Goal: Information Seeking & Learning: Learn about a topic

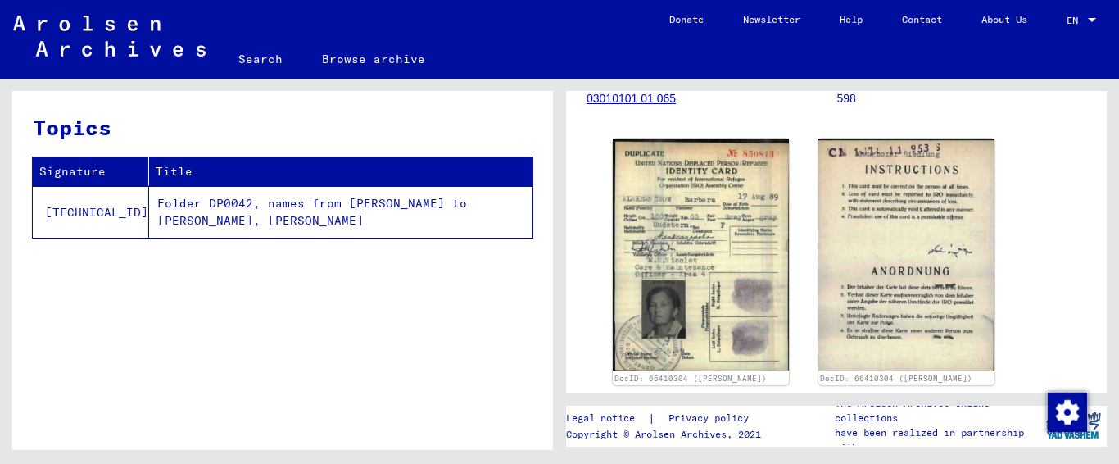
scroll to position [296, 0]
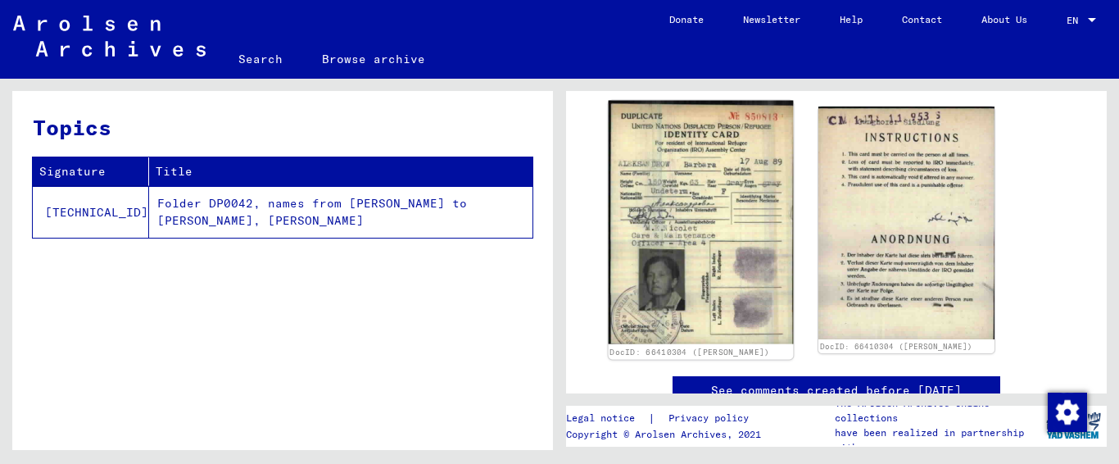
click at [721, 273] on img at bounding box center [701, 222] width 185 height 243
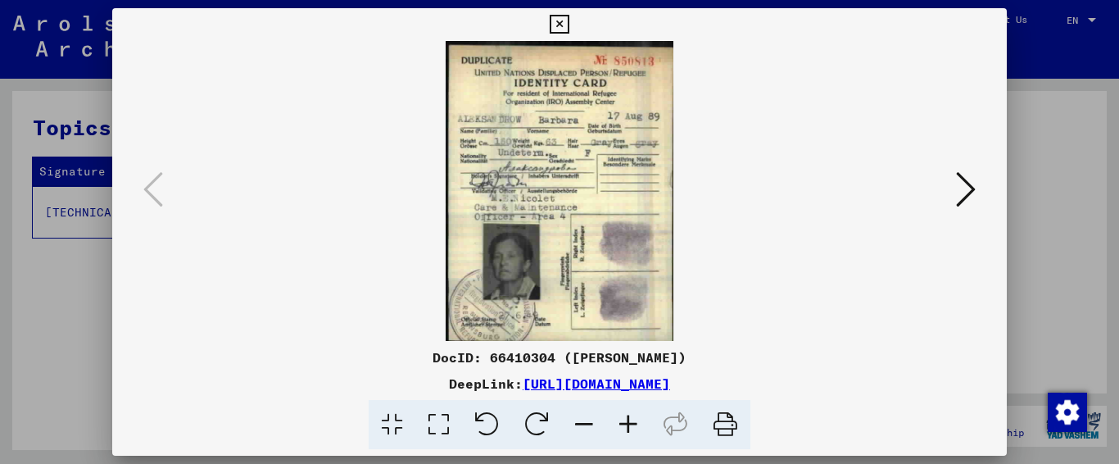
click at [622, 419] on icon at bounding box center [628, 425] width 44 height 50
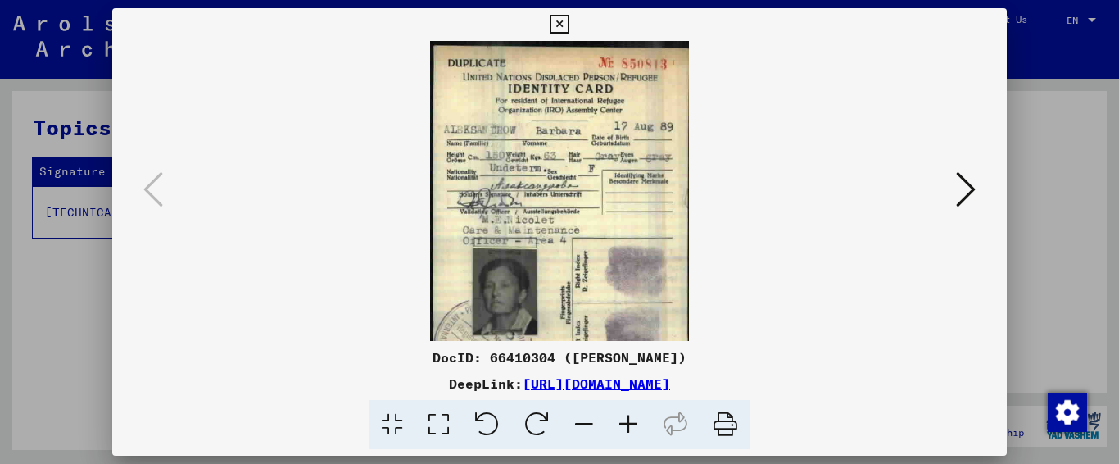
click at [622, 419] on icon at bounding box center [628, 425] width 44 height 50
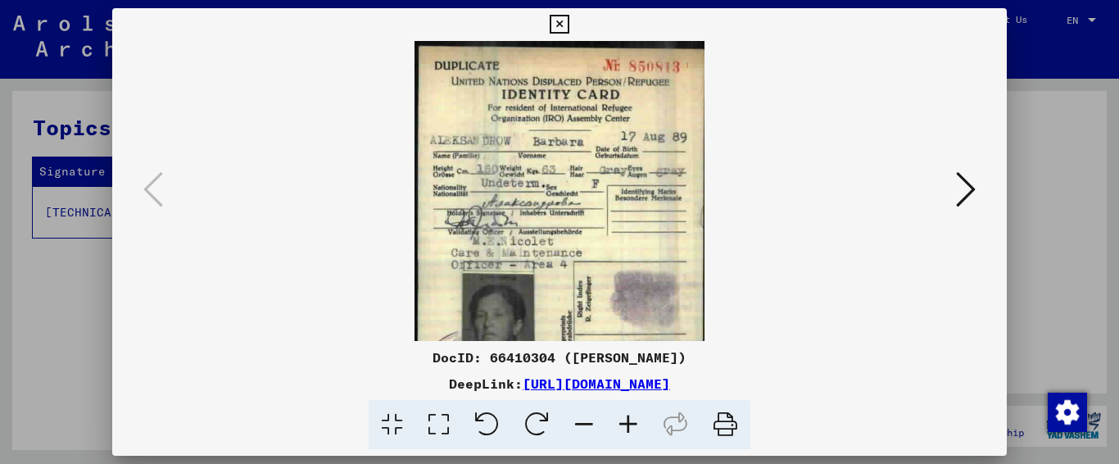
click at [622, 419] on icon at bounding box center [628, 425] width 44 height 50
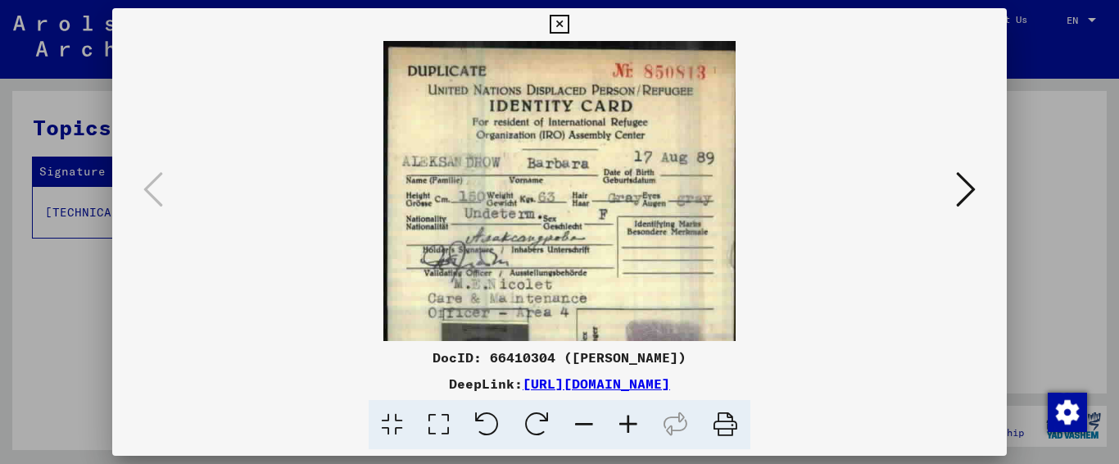
click at [622, 419] on icon at bounding box center [628, 425] width 44 height 50
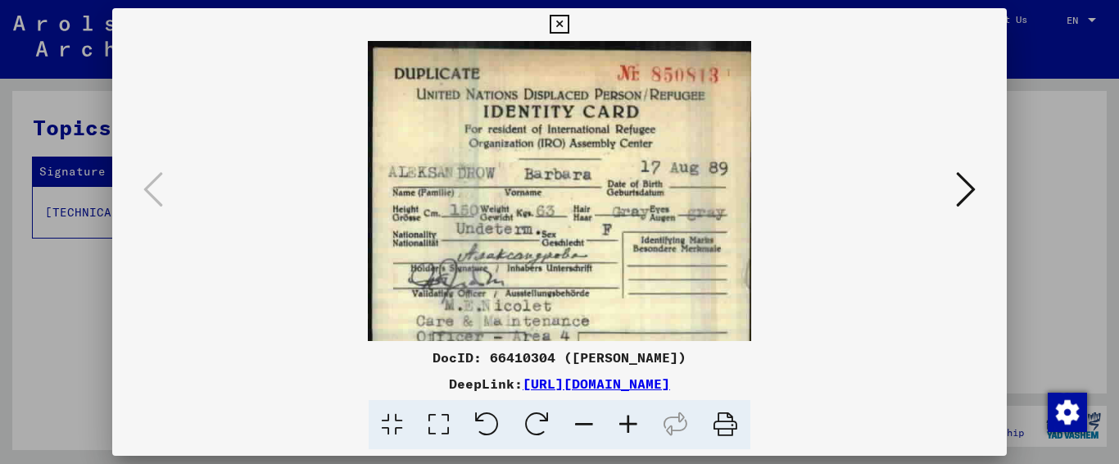
click at [622, 419] on icon at bounding box center [628, 425] width 44 height 50
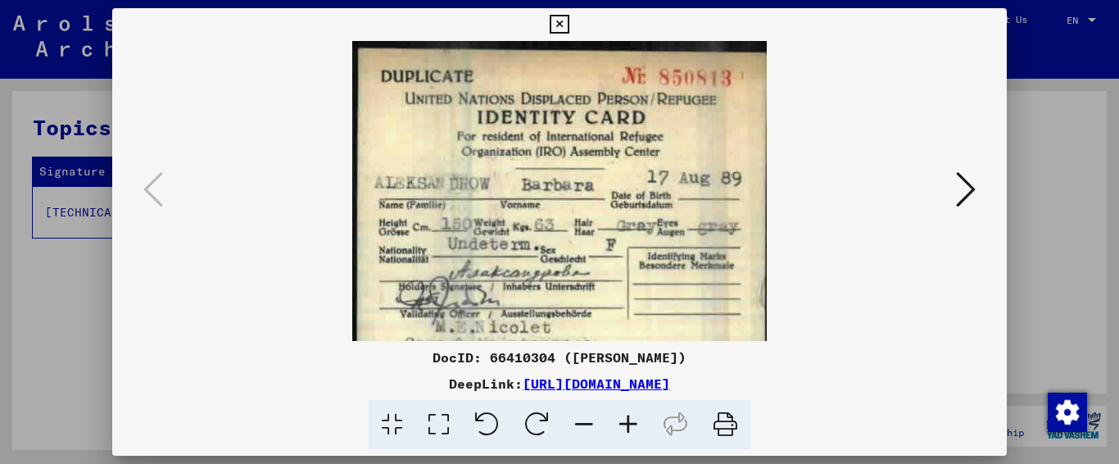
click at [622, 419] on icon at bounding box center [628, 425] width 44 height 50
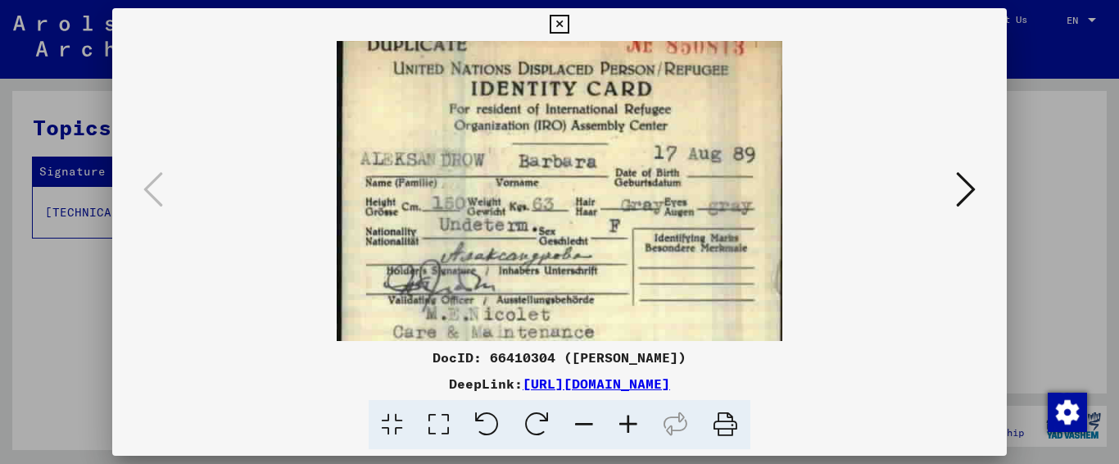
scroll to position [36, 0]
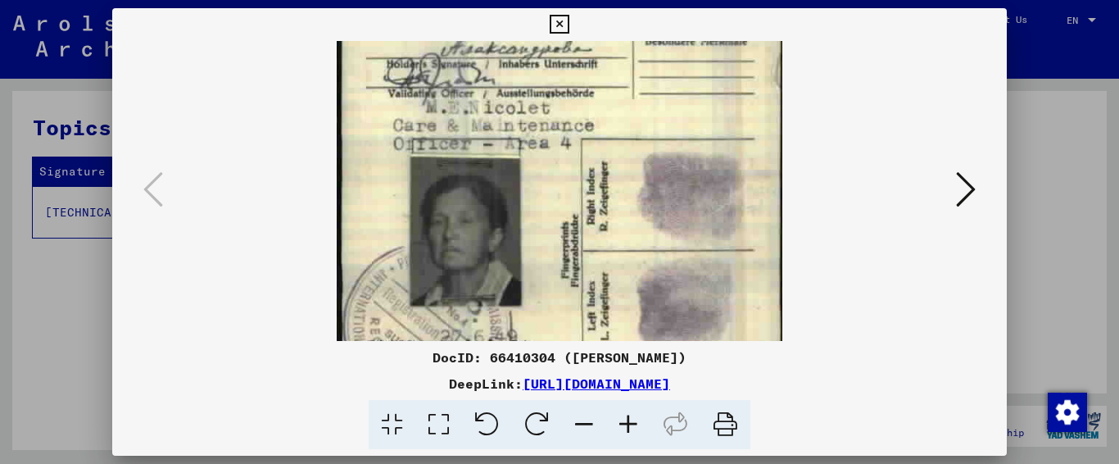
drag, startPoint x: 556, startPoint y: 243, endPoint x: 580, endPoint y: 2, distance: 242.8
click at [580, 2] on div "DocID: 66410304 ([PERSON_NAME]) DeepLink: [URL][DOMAIN_NAME]" at bounding box center [559, 232] width 1119 height 464
click at [564, 19] on icon at bounding box center [559, 25] width 19 height 20
